Goal: Find specific page/section: Find specific page/section

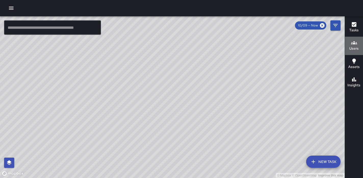
click at [352, 45] on icon "button" at bounding box center [354, 43] width 6 height 6
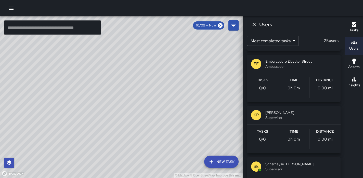
scroll to position [715, 0]
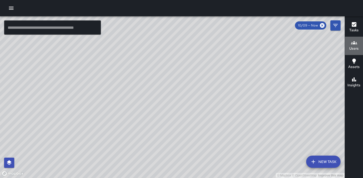
click at [353, 50] on h6 "Users" at bounding box center [353, 49] width 9 height 6
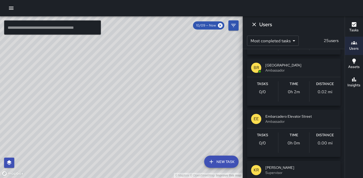
scroll to position [659, 0]
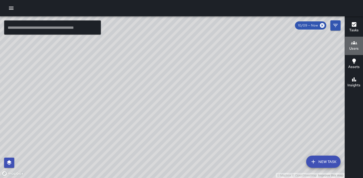
click at [352, 49] on h6 "Users" at bounding box center [353, 49] width 9 height 6
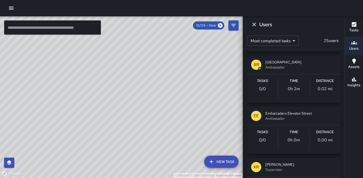
scroll to position [665, 0]
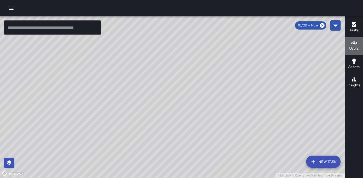
click at [355, 49] on h6 "Users" at bounding box center [353, 49] width 9 height 6
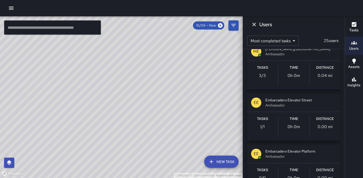
scroll to position [368, 0]
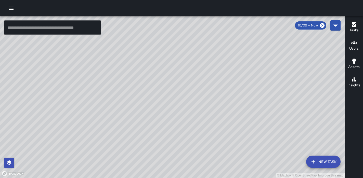
click at [354, 46] on h6 "Users" at bounding box center [353, 49] width 9 height 6
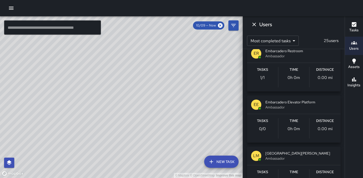
scroll to position [471, 0]
